Goal: Navigation & Orientation: Find specific page/section

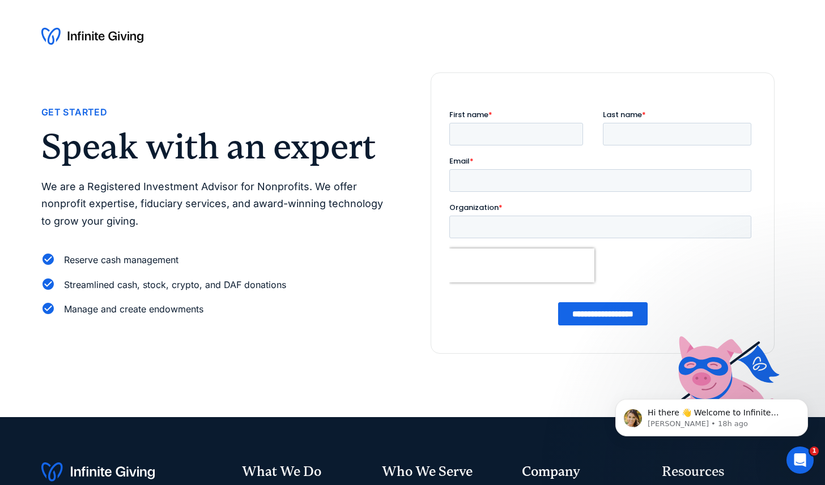
click at [584, 31] on div at bounding box center [412, 36] width 742 height 18
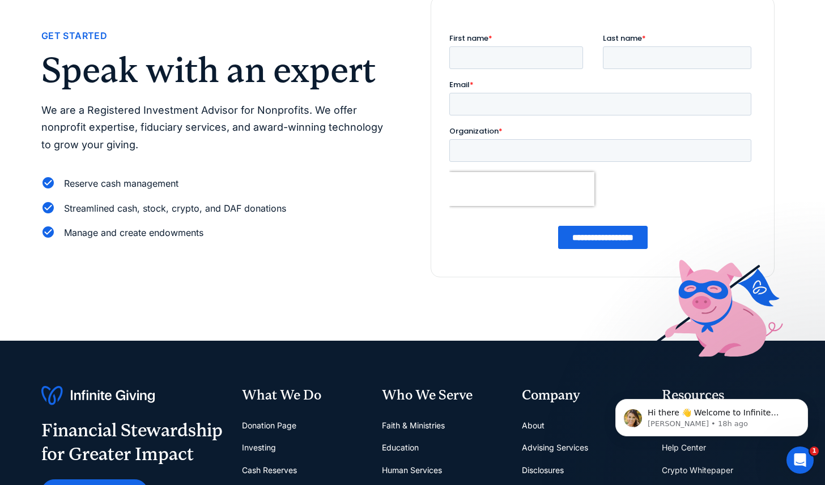
scroll to position [158, 0]
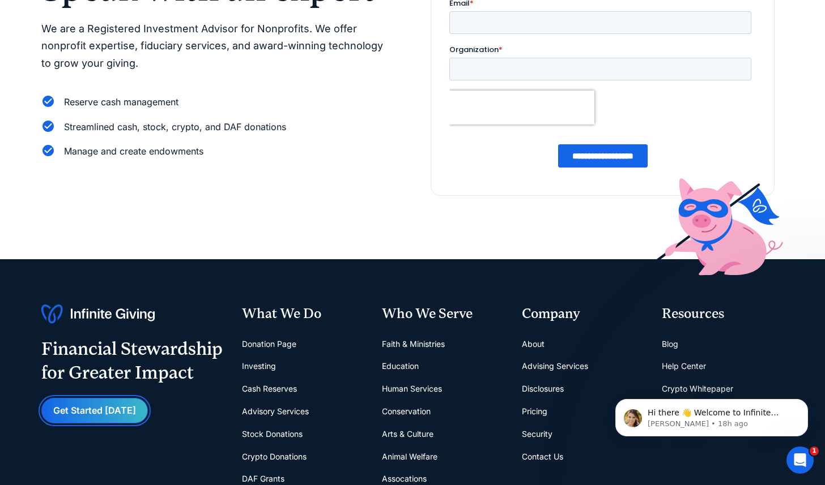
click at [92, 418] on link "Get Started [DATE]" at bounding box center [94, 410] width 106 height 25
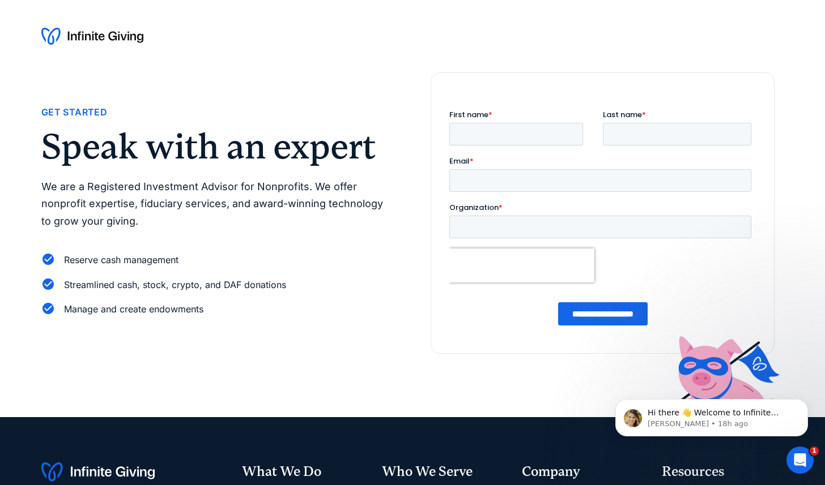
click at [281, 114] on div "Get Started" at bounding box center [213, 112] width 344 height 15
click at [339, 83] on div "Get Started Speak with an expert We are a Registered Investment Advisor for Non…" at bounding box center [407, 212] width 733 height 281
click at [275, 63] on div at bounding box center [412, 36] width 825 height 72
click at [122, 40] on img at bounding box center [92, 36] width 102 height 18
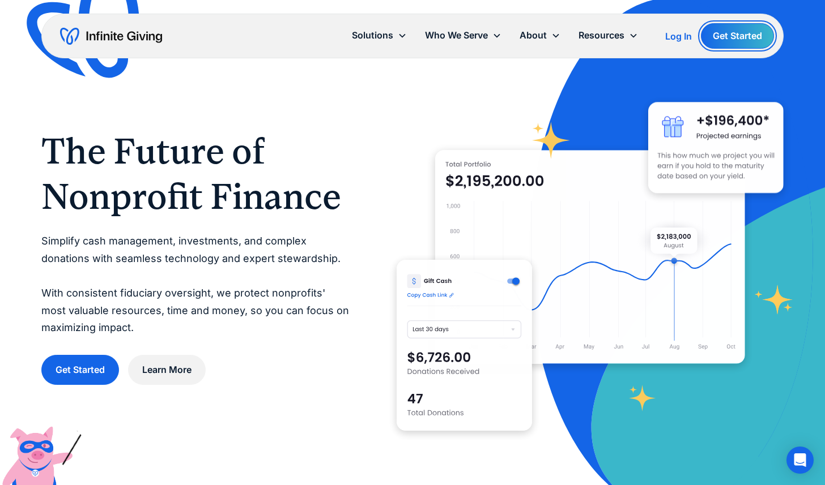
click at [736, 31] on link "Get Started" at bounding box center [737, 35] width 73 height 25
